Goal: Information Seeking & Learning: Learn about a topic

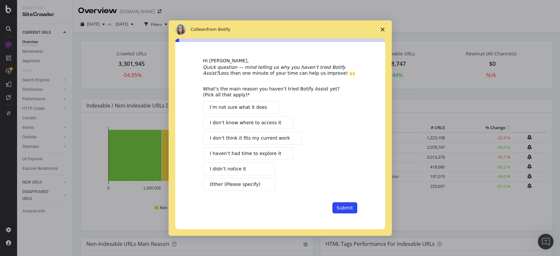
click at [382, 29] on icon "Close survey" at bounding box center [383, 30] width 4 height 4
